Goal: Register for event/course

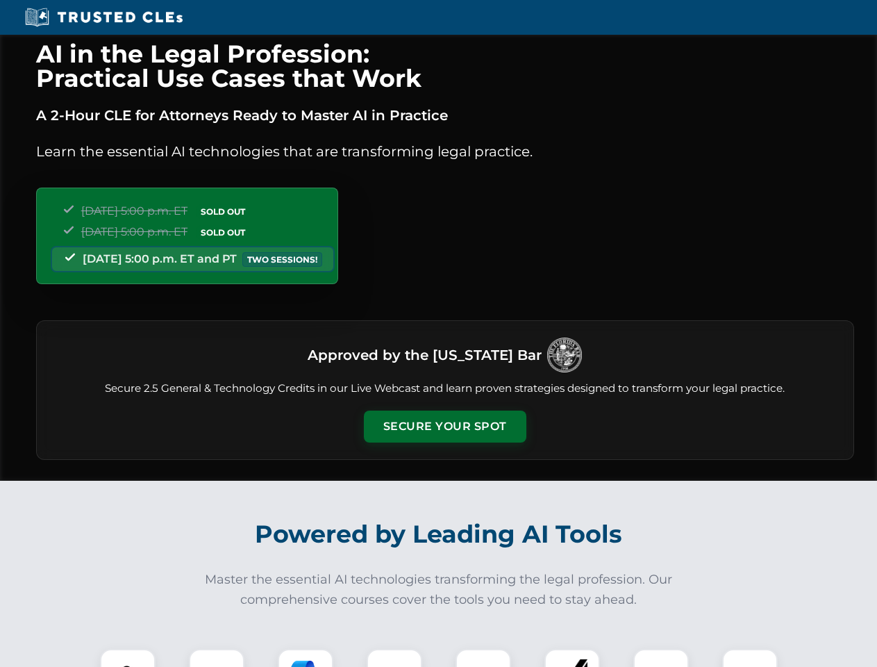
click at [445, 427] on button "Secure Your Spot" at bounding box center [445, 427] width 163 height 32
click at [128, 658] on img at bounding box center [128, 676] width 40 height 40
